Goal: Check status: Check status

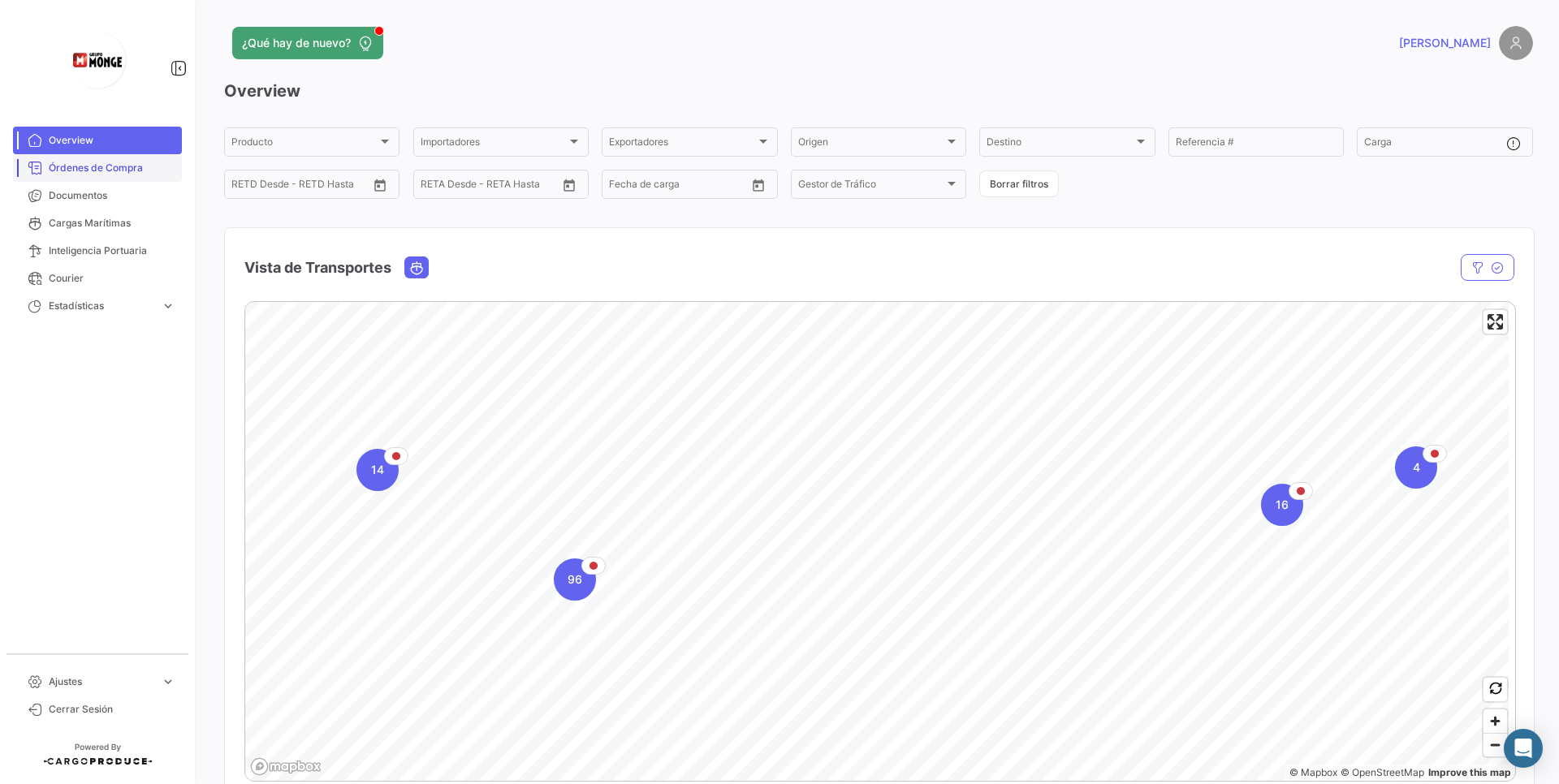
click at [89, 156] on link "Órdenes de Compra" at bounding box center [97, 168] width 169 height 28
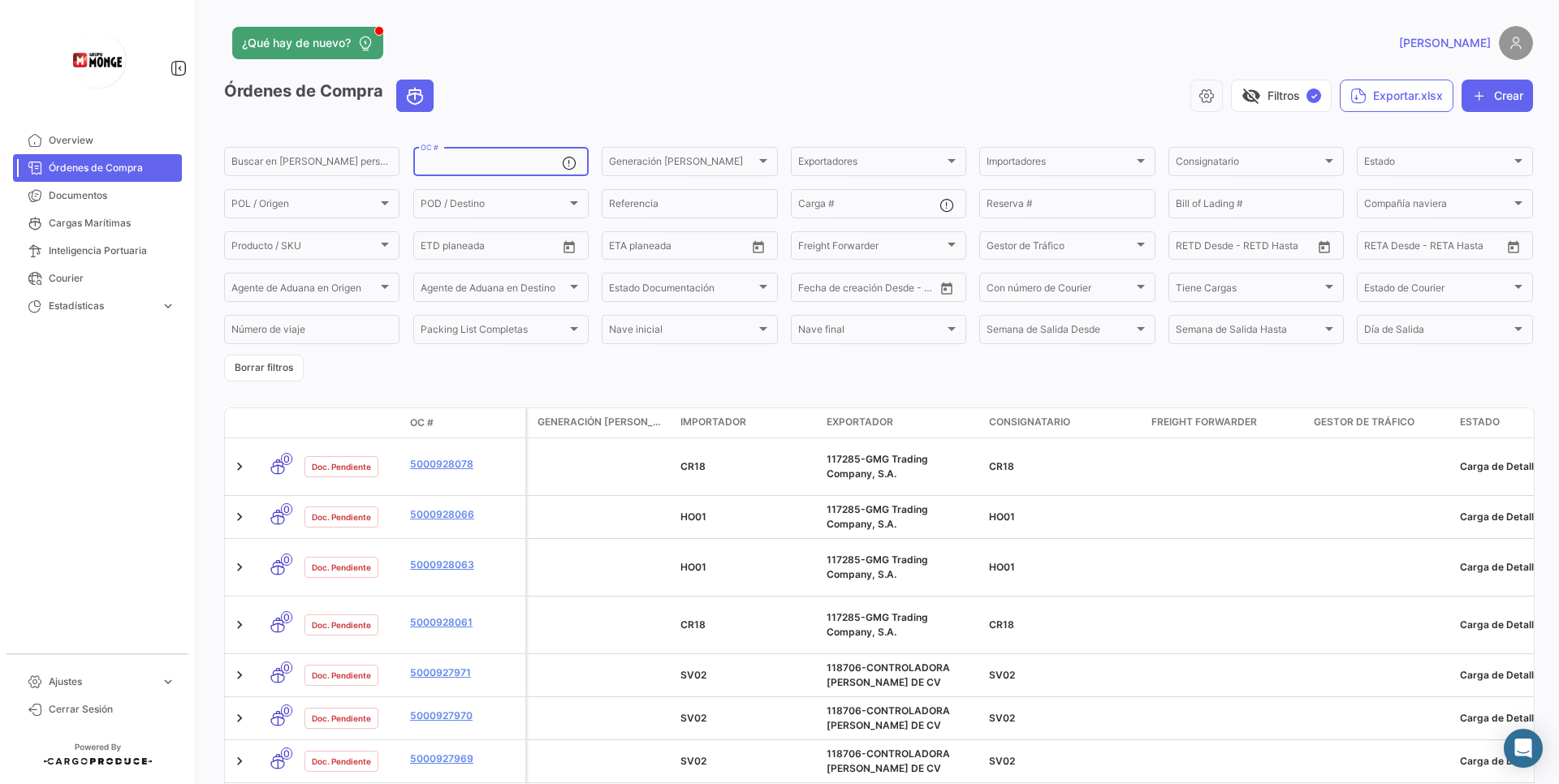
click at [496, 165] on input "OC #" at bounding box center [491, 164] width 142 height 12
paste input "5000905154"
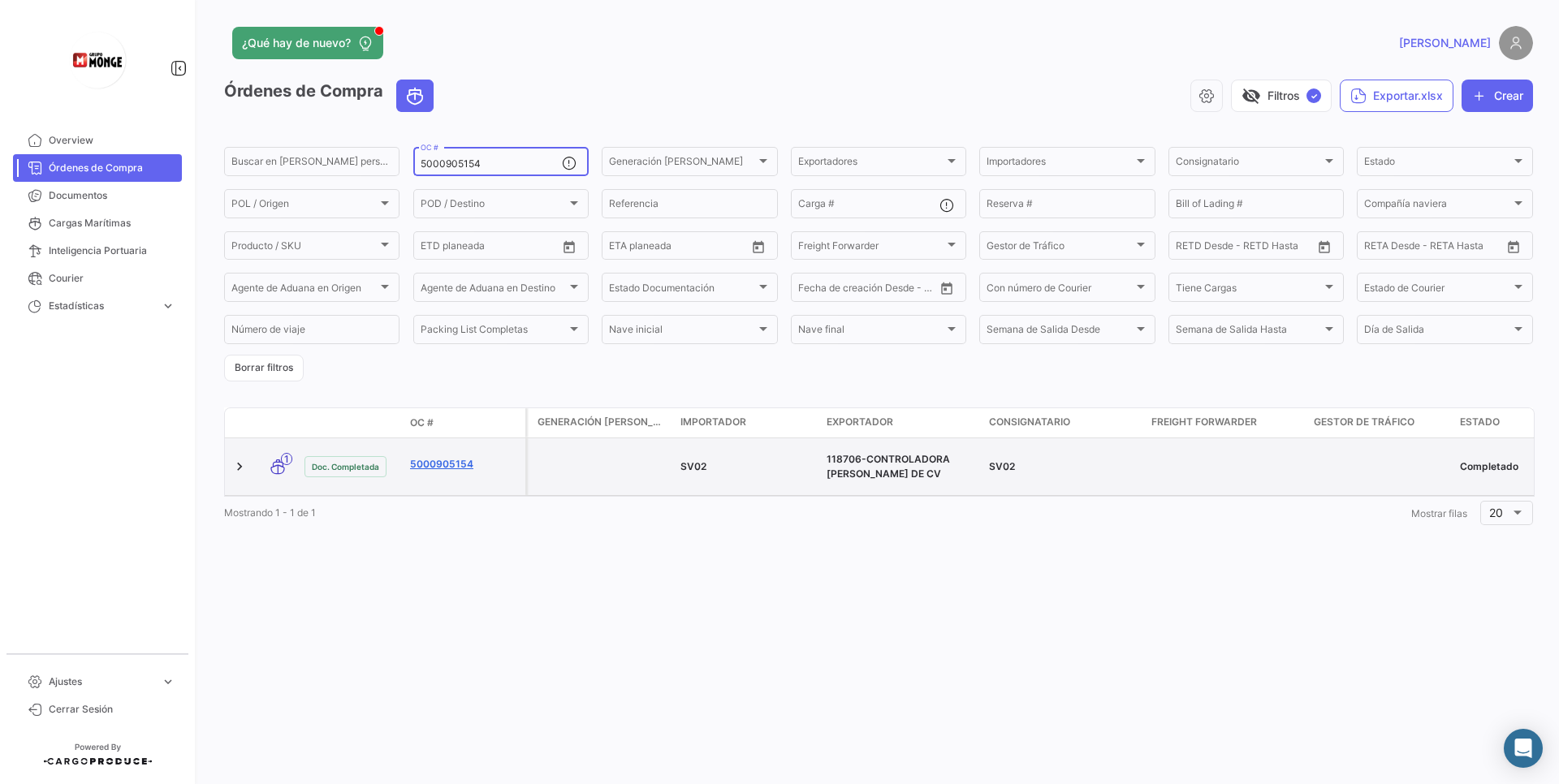
type input "5000905154"
click at [455, 458] on link "5000905154" at bounding box center [464, 464] width 109 height 15
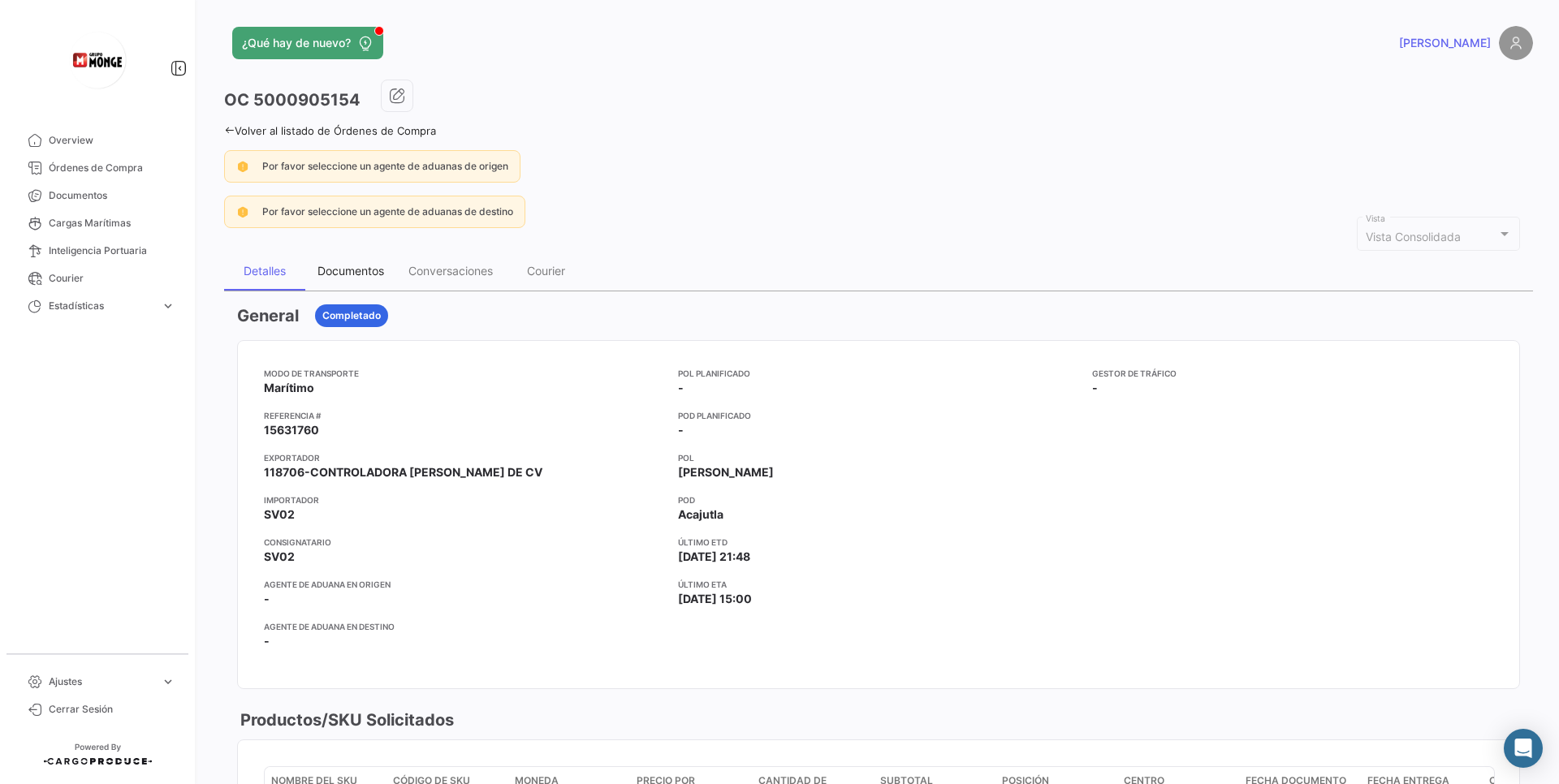
click at [375, 281] on div "Documentos" at bounding box center [351, 271] width 91 height 39
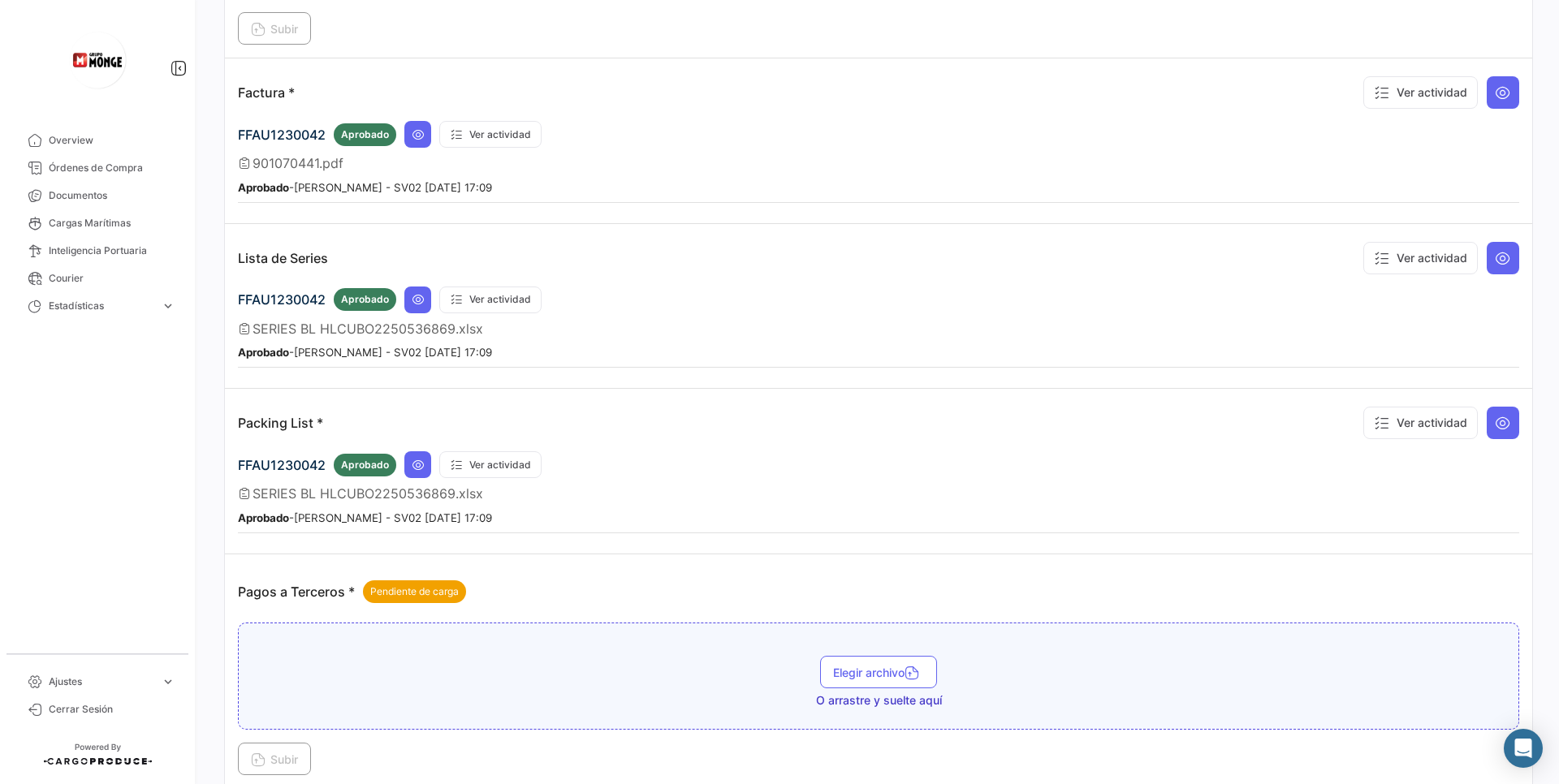
scroll to position [1138, 0]
